Goal: Navigation & Orientation: Understand site structure

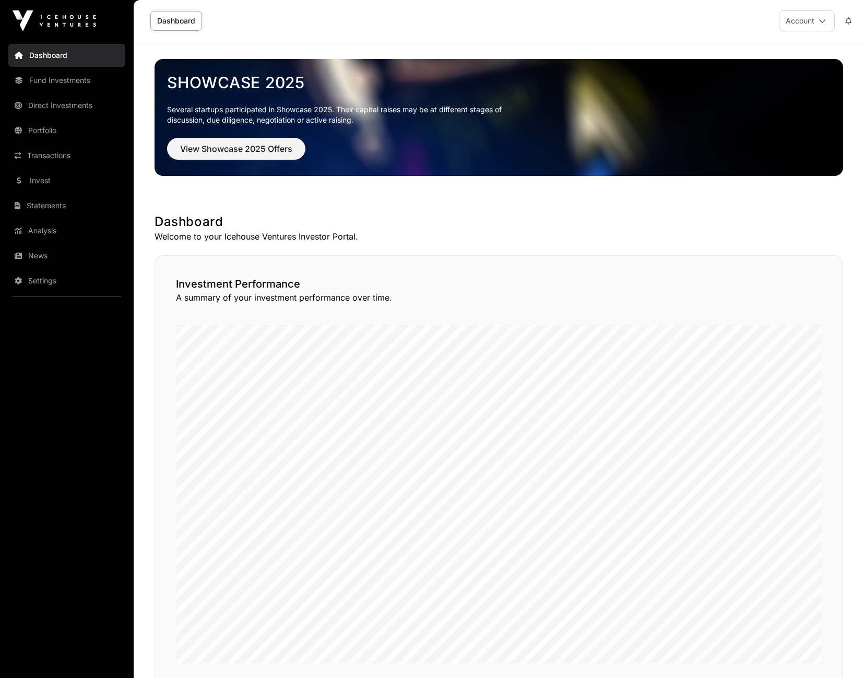
click at [51, 104] on link "Direct Investments" at bounding box center [66, 105] width 117 height 23
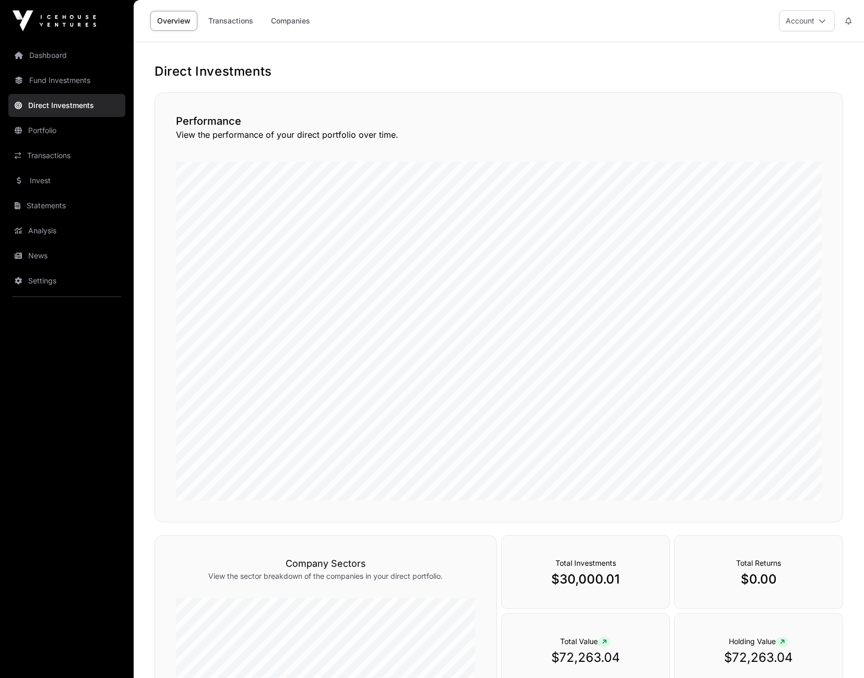
click at [60, 128] on link "Portfolio" at bounding box center [66, 130] width 117 height 23
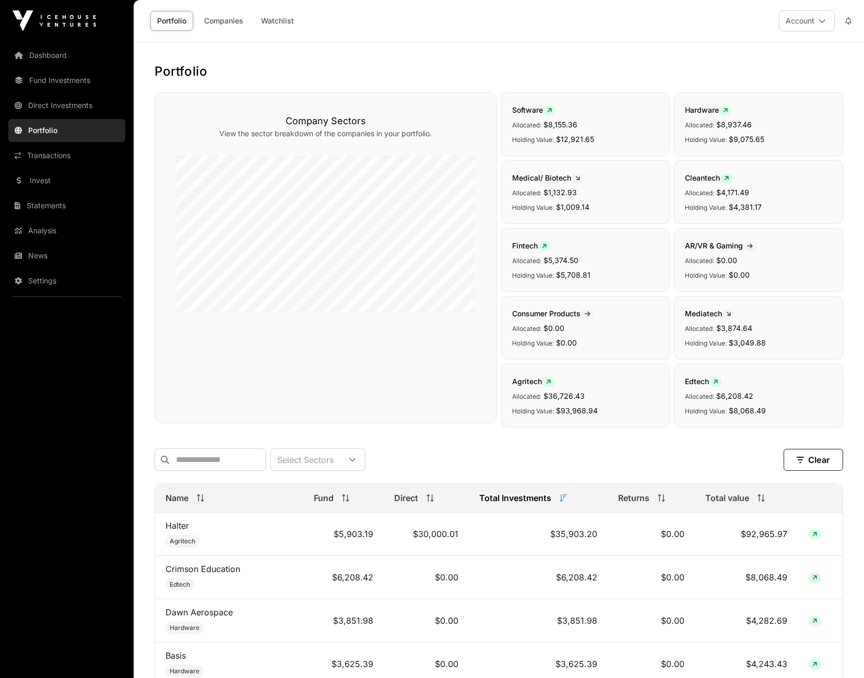
click at [43, 152] on link "Transactions" at bounding box center [66, 155] width 117 height 23
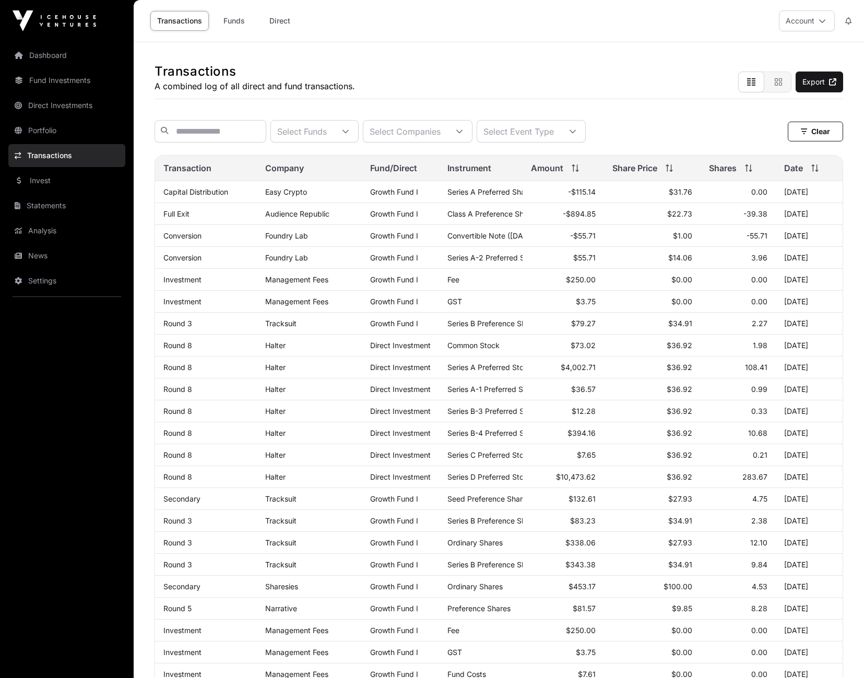
click at [235, 26] on link "Funds" at bounding box center [234, 21] width 42 height 20
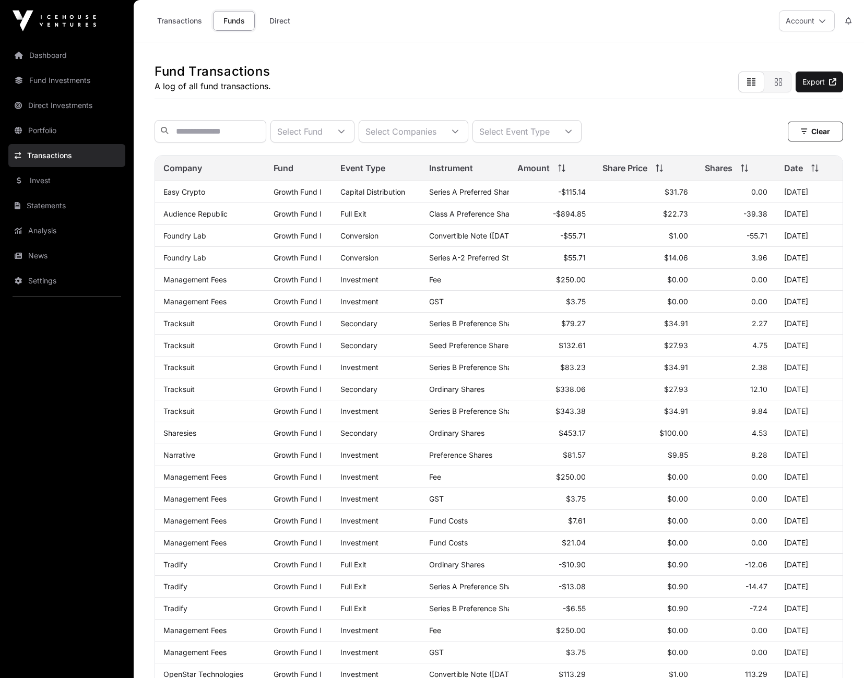
click at [275, 22] on link "Direct" at bounding box center [280, 21] width 42 height 20
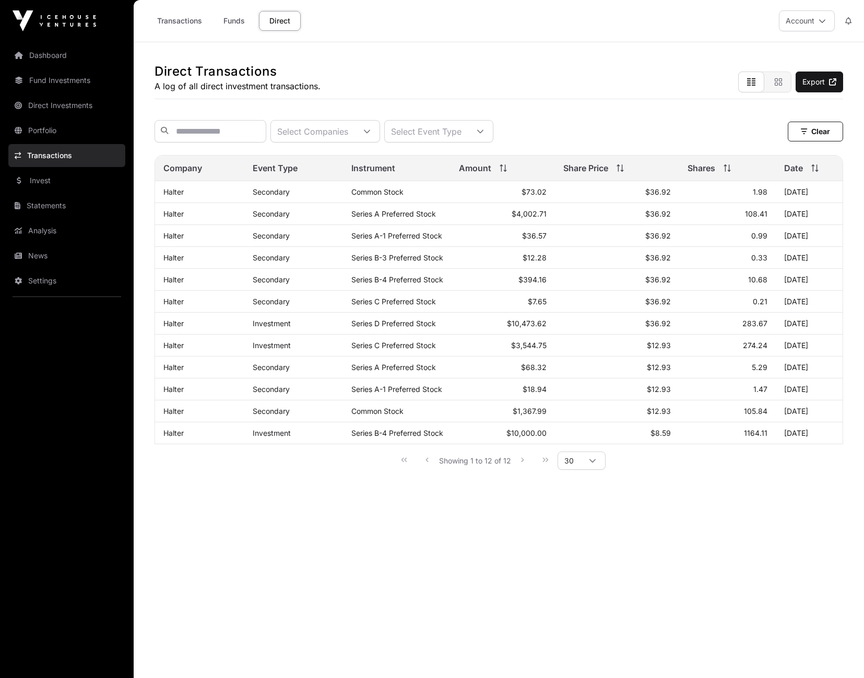
click at [45, 175] on link "Invest" at bounding box center [66, 180] width 117 height 23
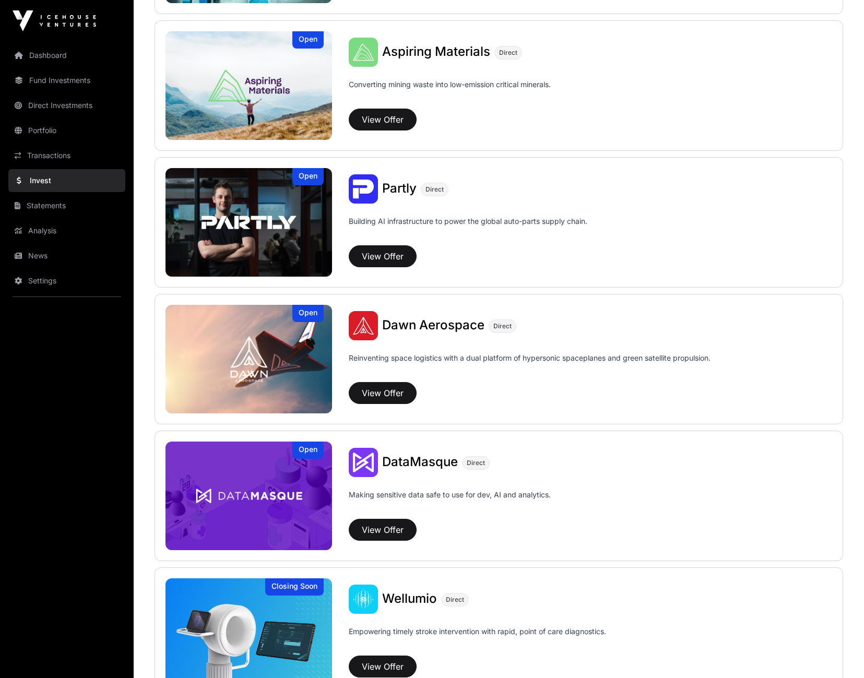
scroll to position [1042, 0]
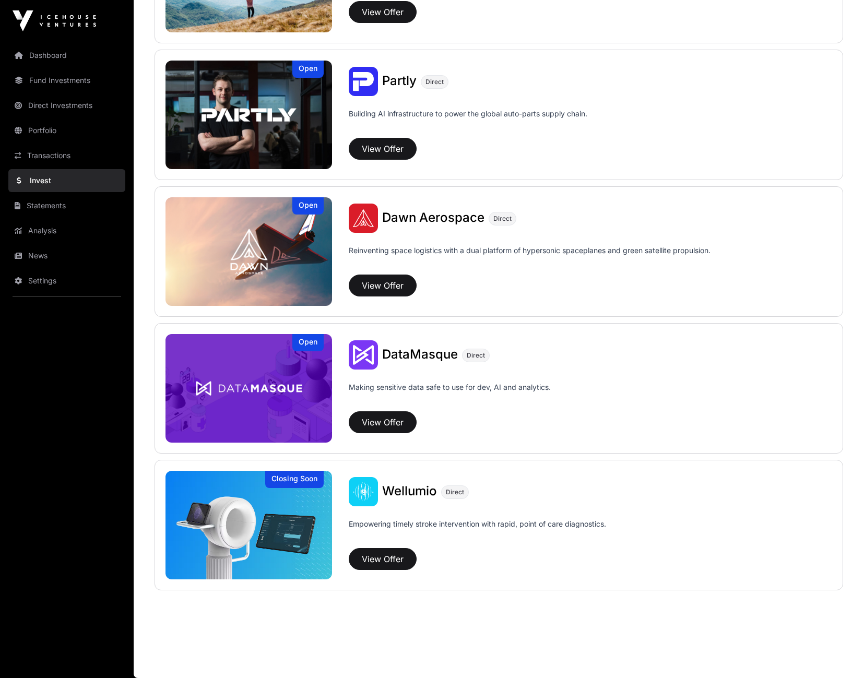
click at [44, 208] on link "Statements" at bounding box center [66, 205] width 117 height 23
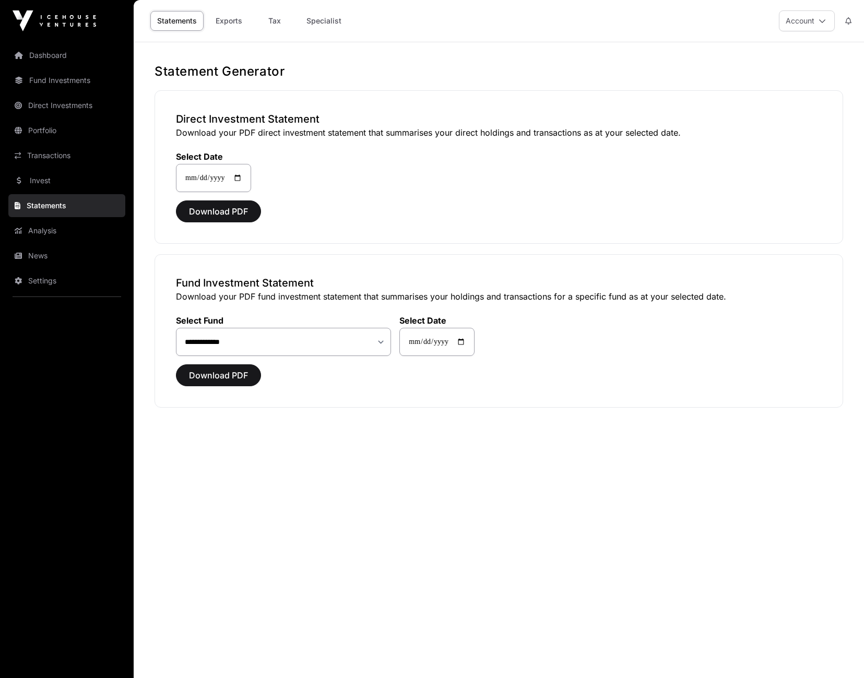
click at [42, 230] on link "Analysis" at bounding box center [66, 230] width 117 height 23
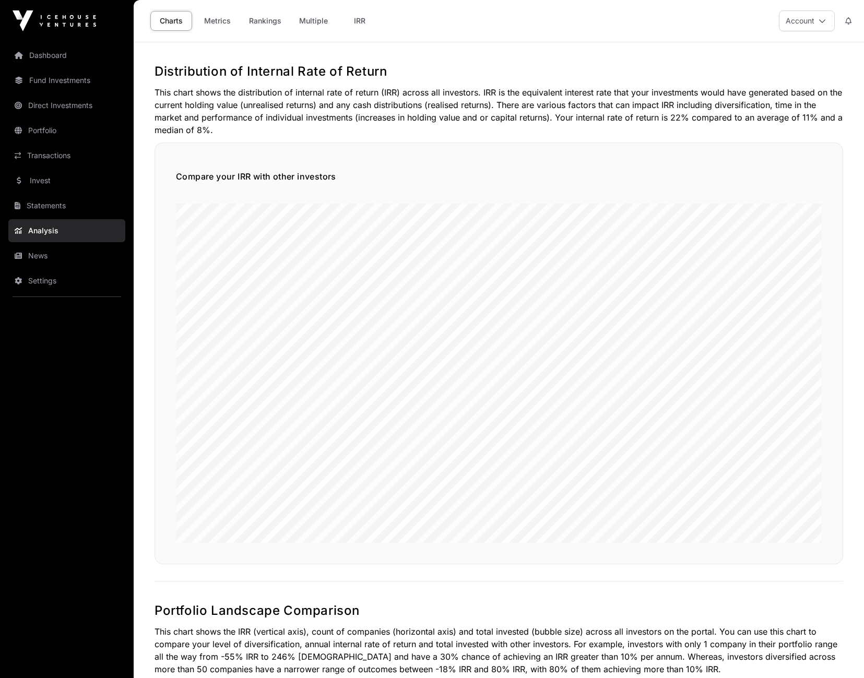
click at [303, 18] on link "Multiple" at bounding box center [313, 21] width 42 height 20
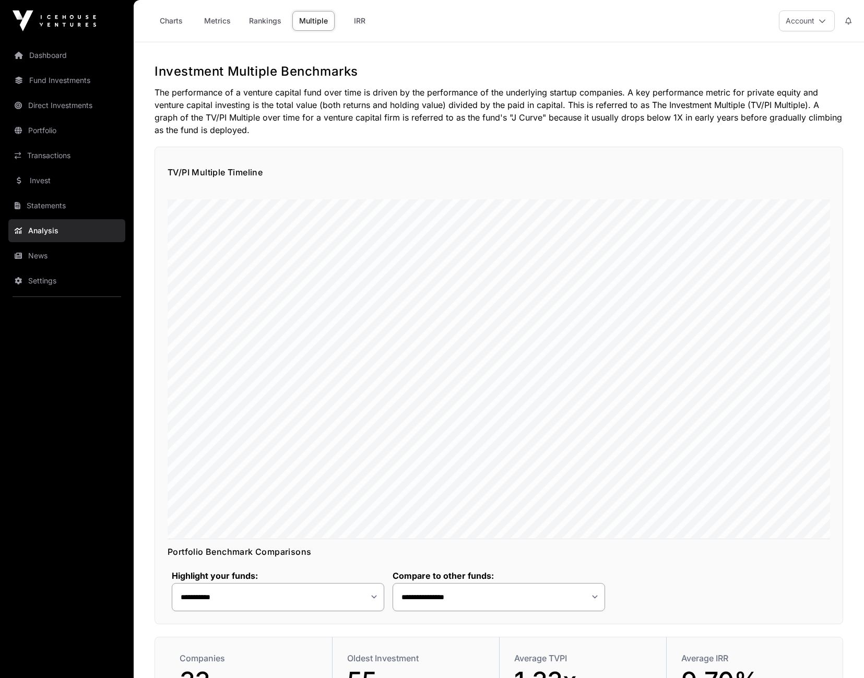
click at [347, 23] on link "IRR" at bounding box center [360, 21] width 42 height 20
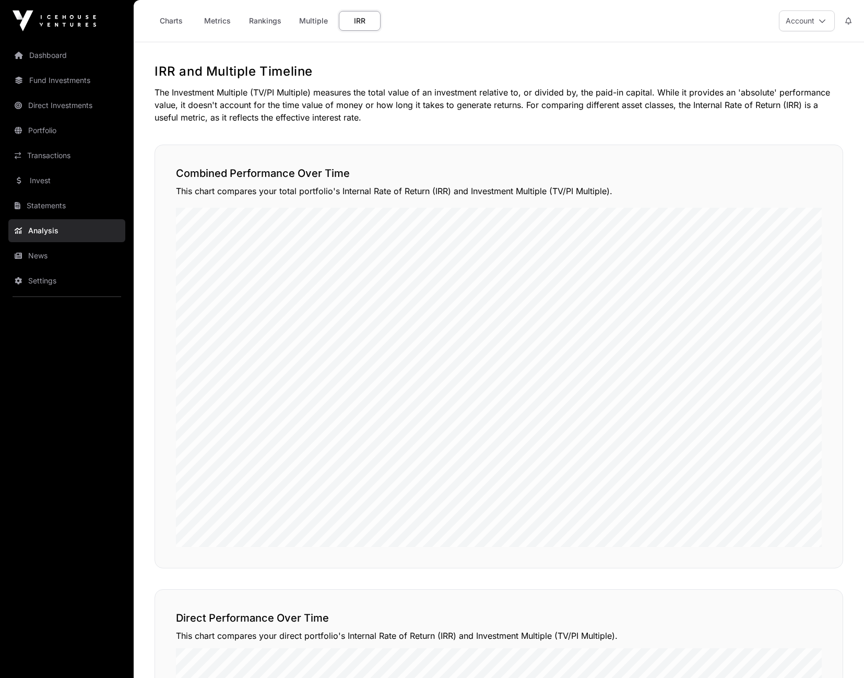
click at [165, 25] on link "Charts" at bounding box center [171, 21] width 42 height 20
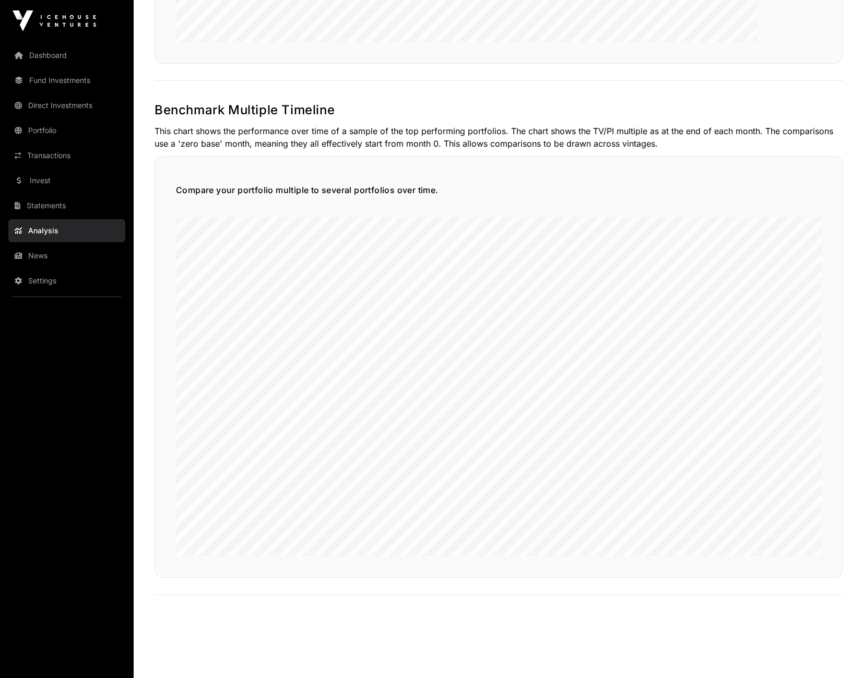
scroll to position [2340, 0]
